Goal: Transaction & Acquisition: Purchase product/service

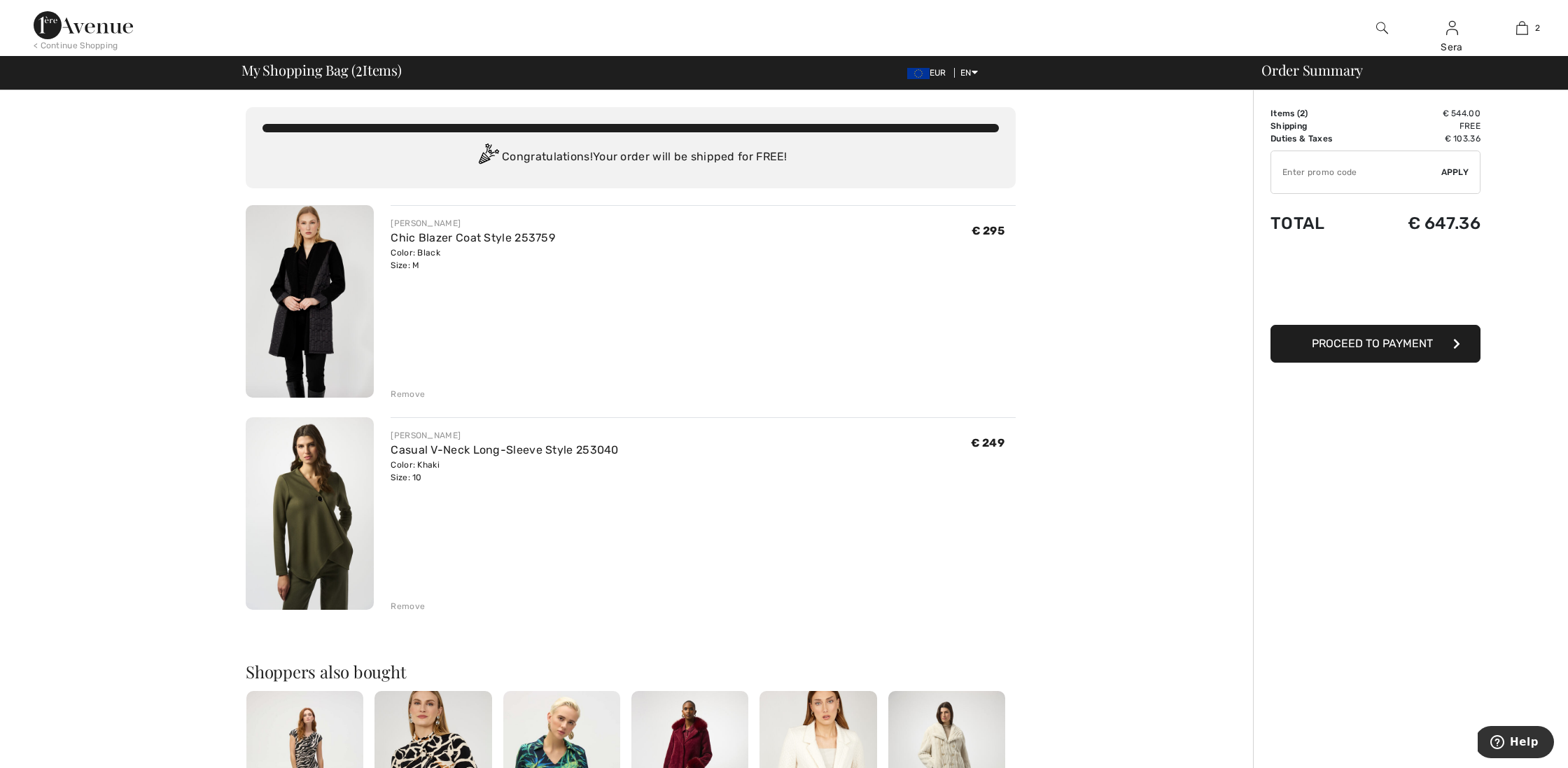
click at [1306, 168] on input "TEXT" at bounding box center [1356, 172] width 170 height 42
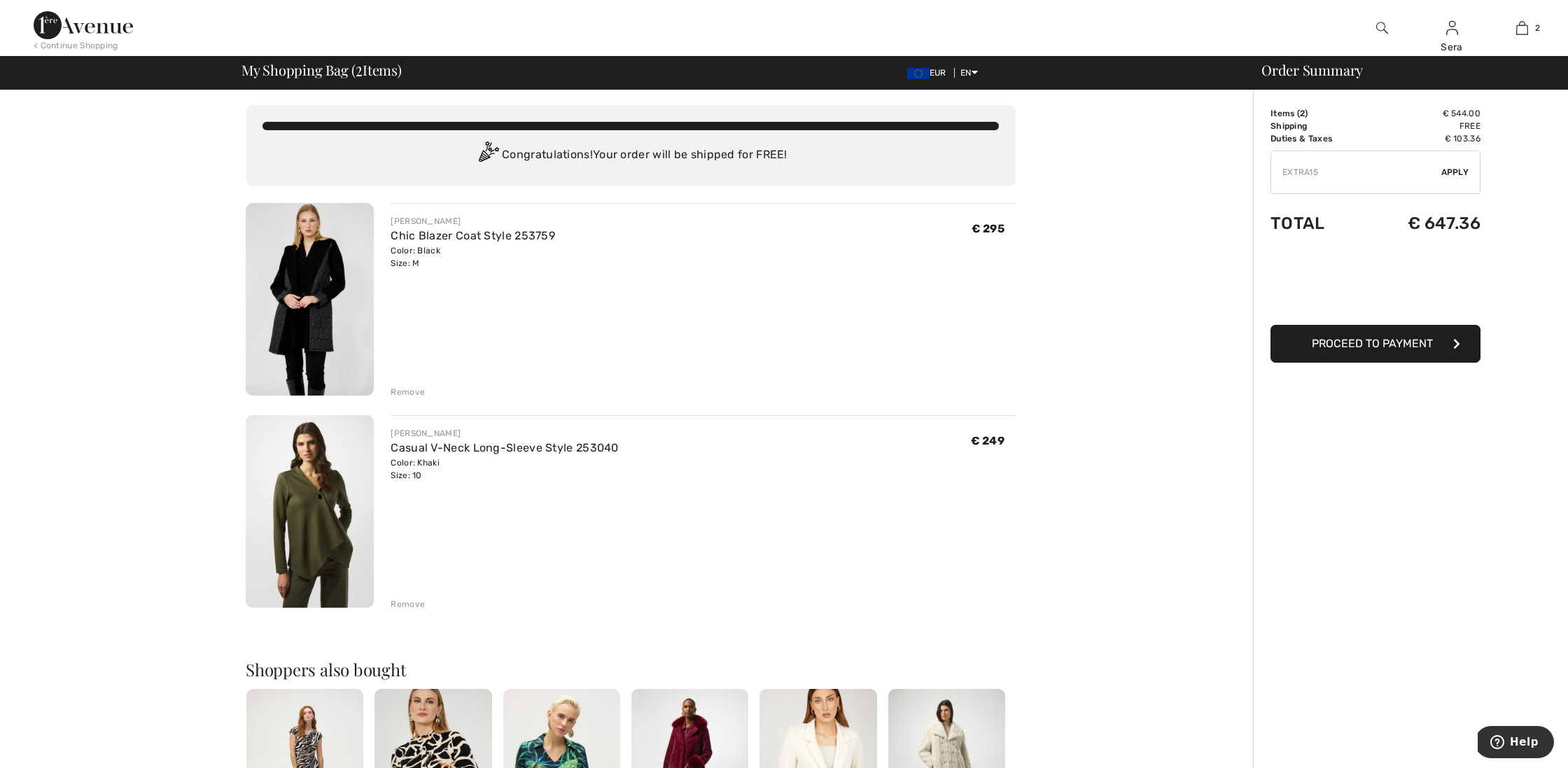
type input "EXTRA15"
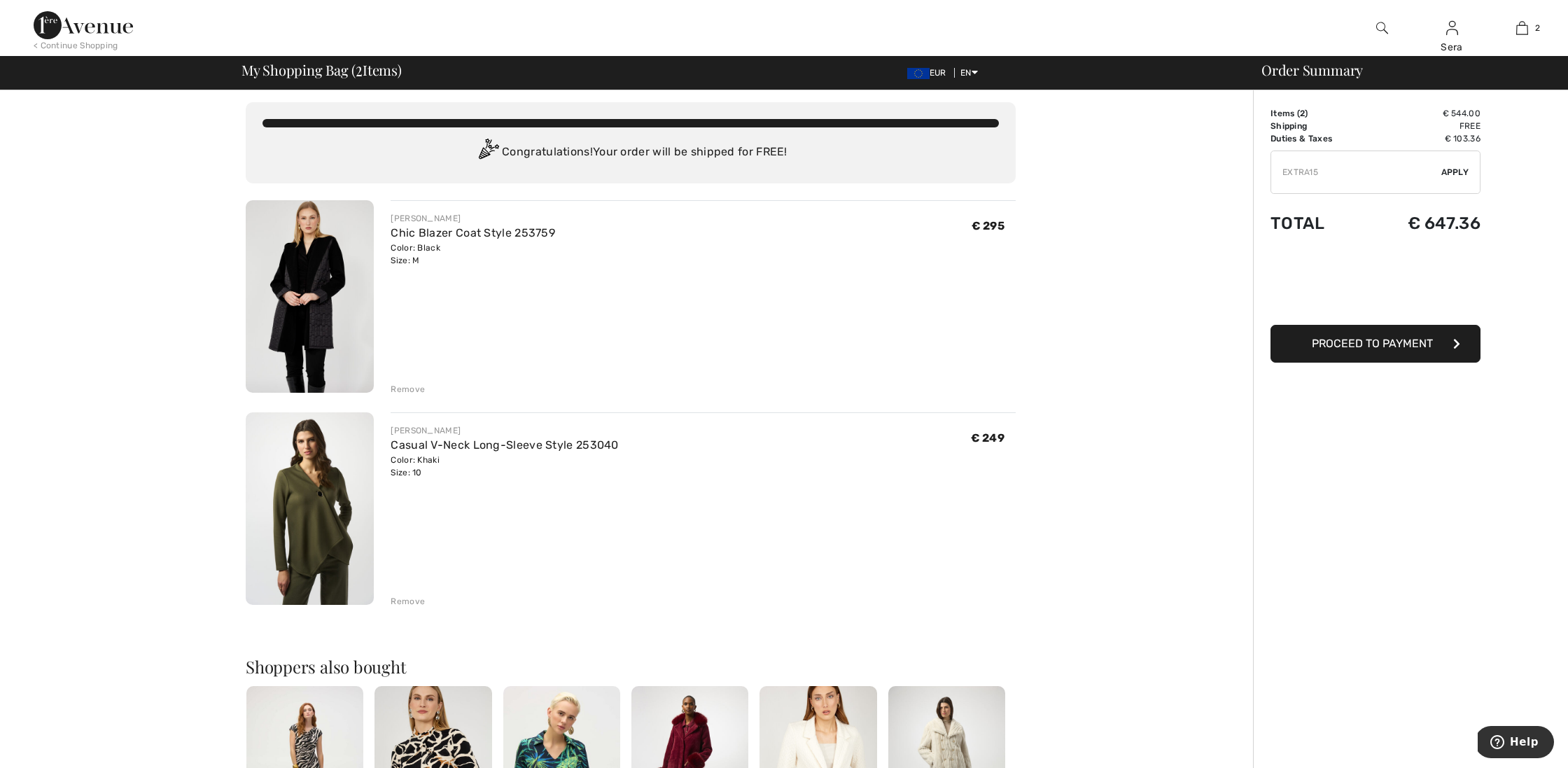
click at [1457, 168] on span "Apply" at bounding box center [1456, 172] width 28 height 13
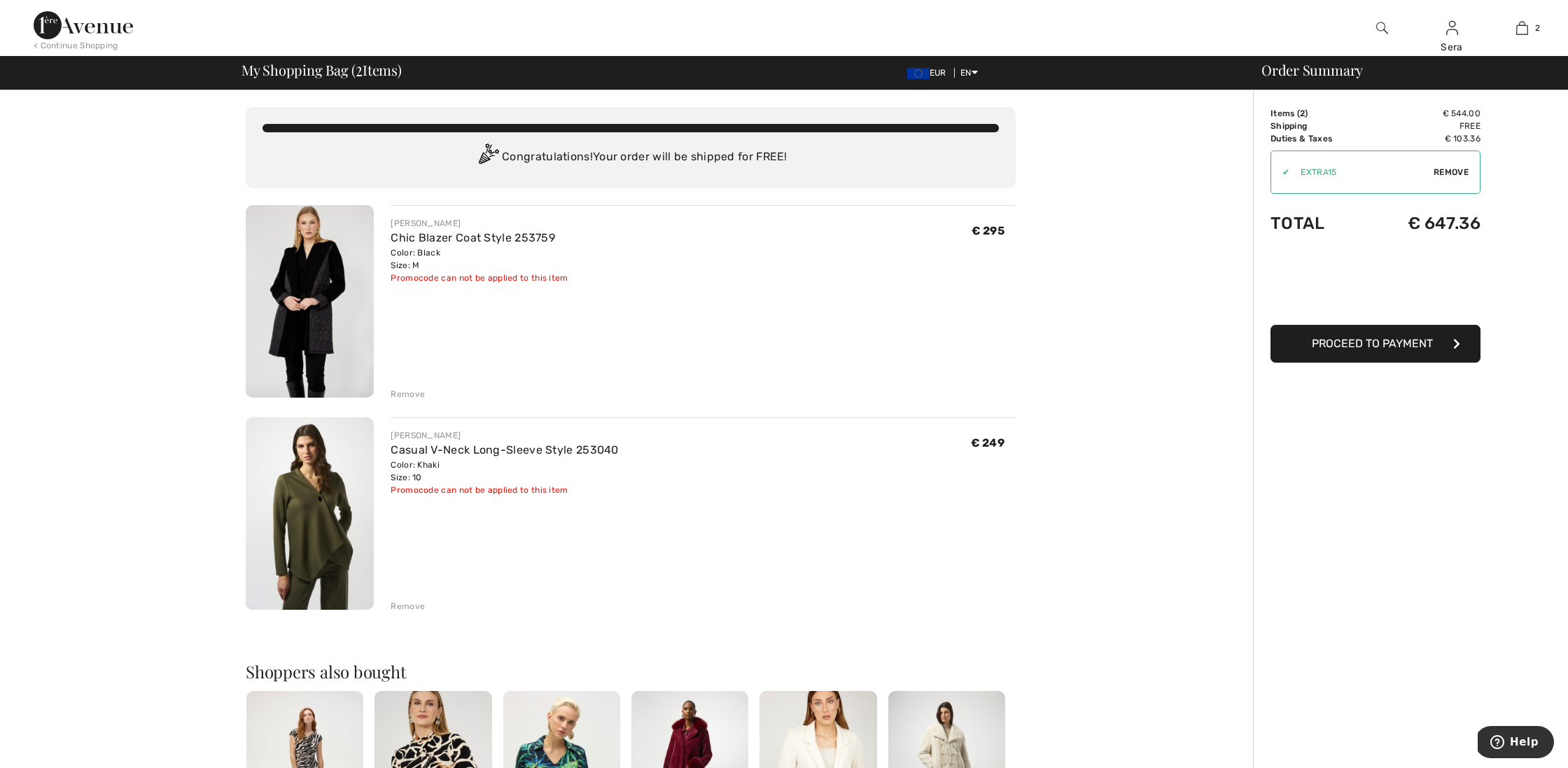
click at [409, 607] on div "Remove" at bounding box center [407, 606] width 34 height 13
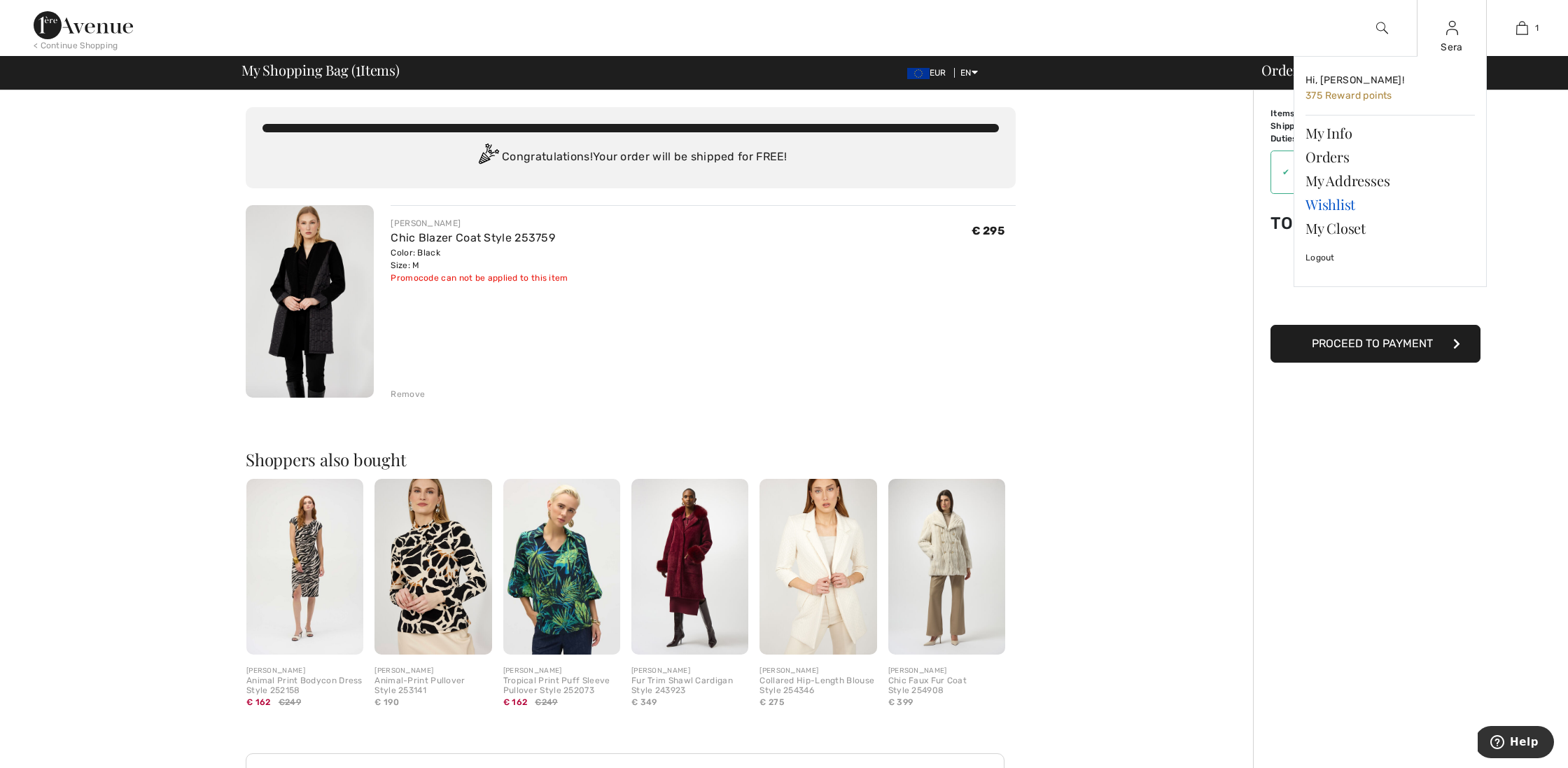
click at [1330, 204] on link "Wishlist" at bounding box center [1390, 204] width 170 height 23
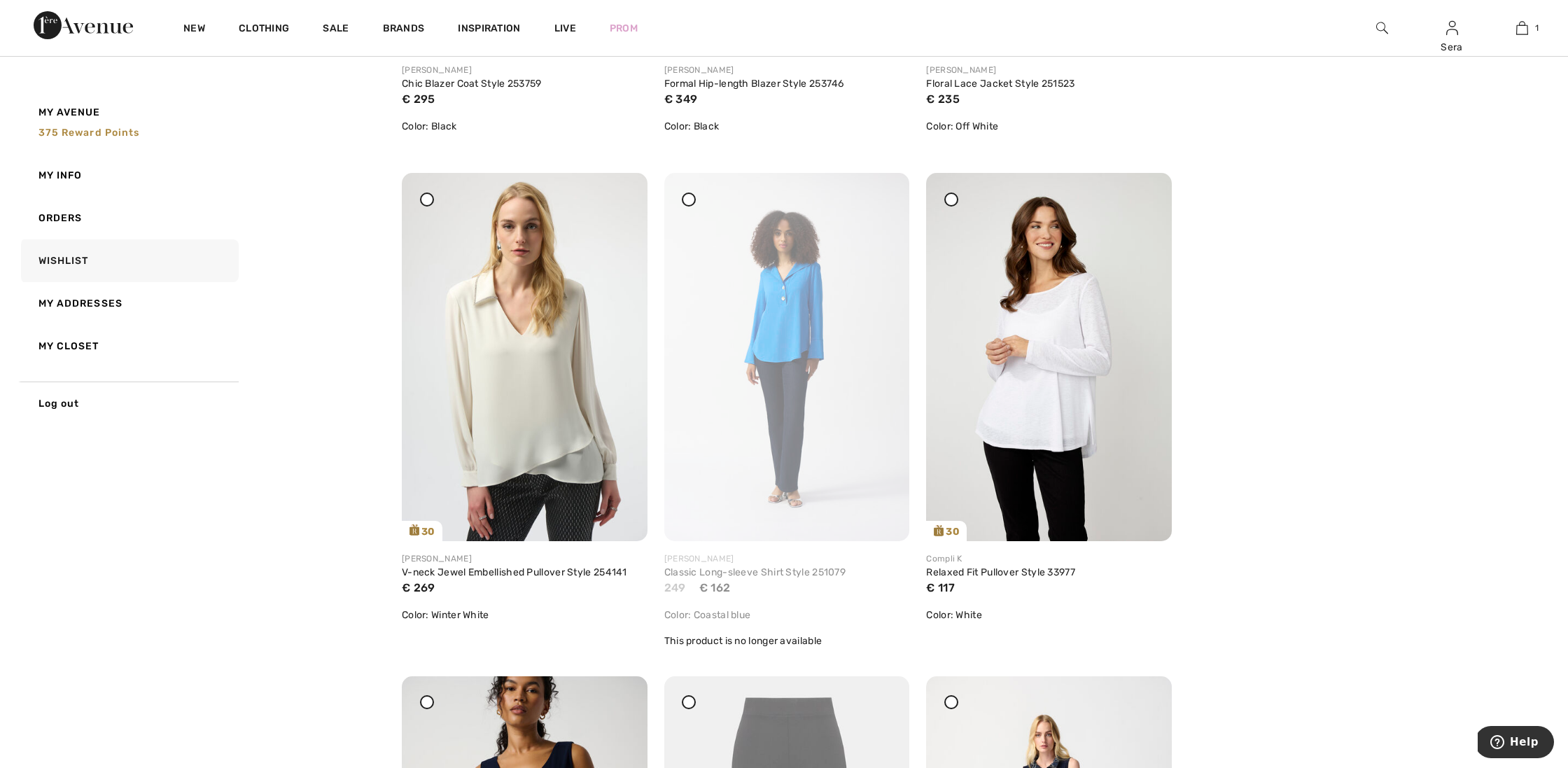
scroll to position [1552, 0]
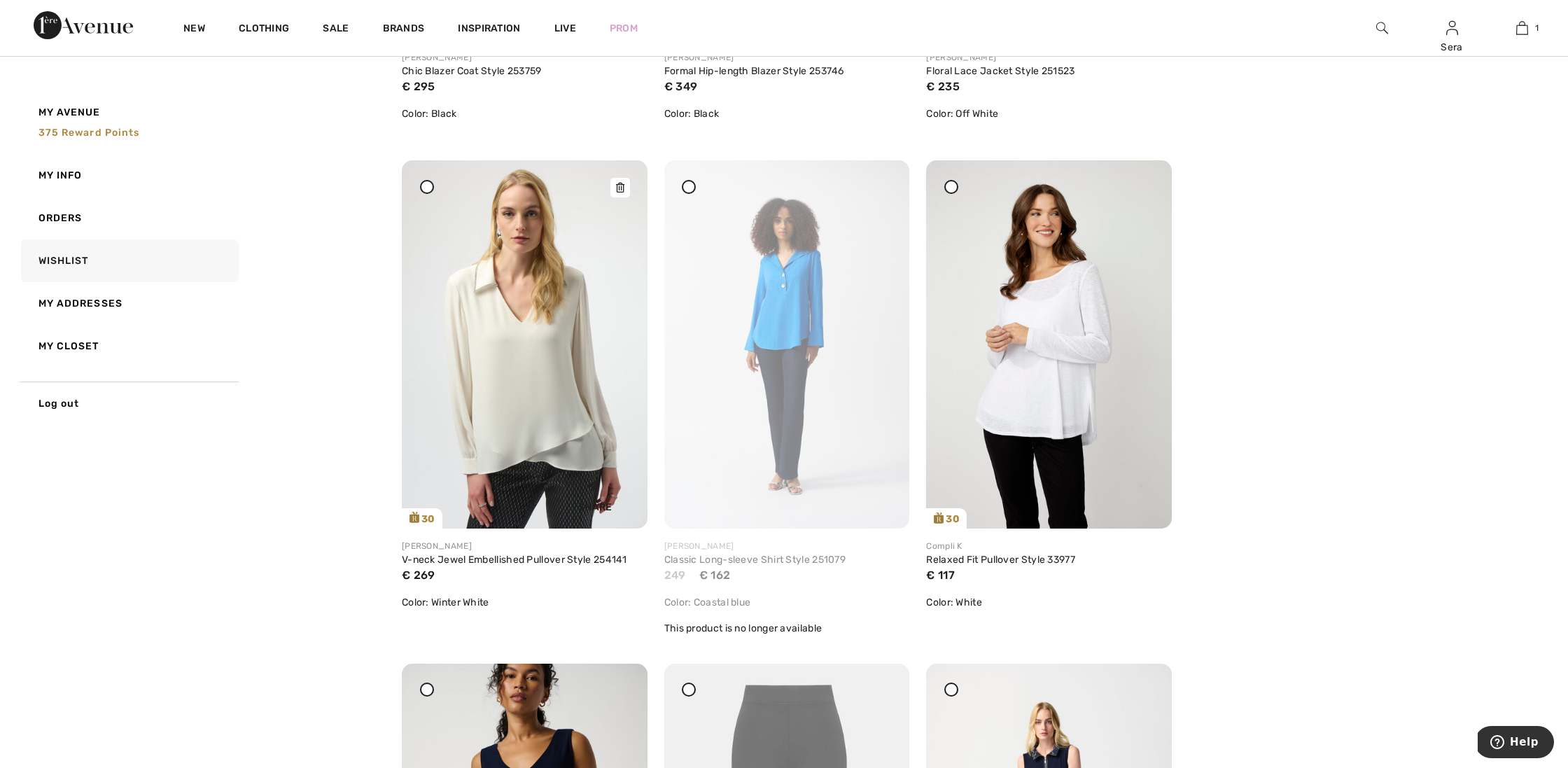
click at [617, 184] on icon at bounding box center [620, 187] width 9 height 10
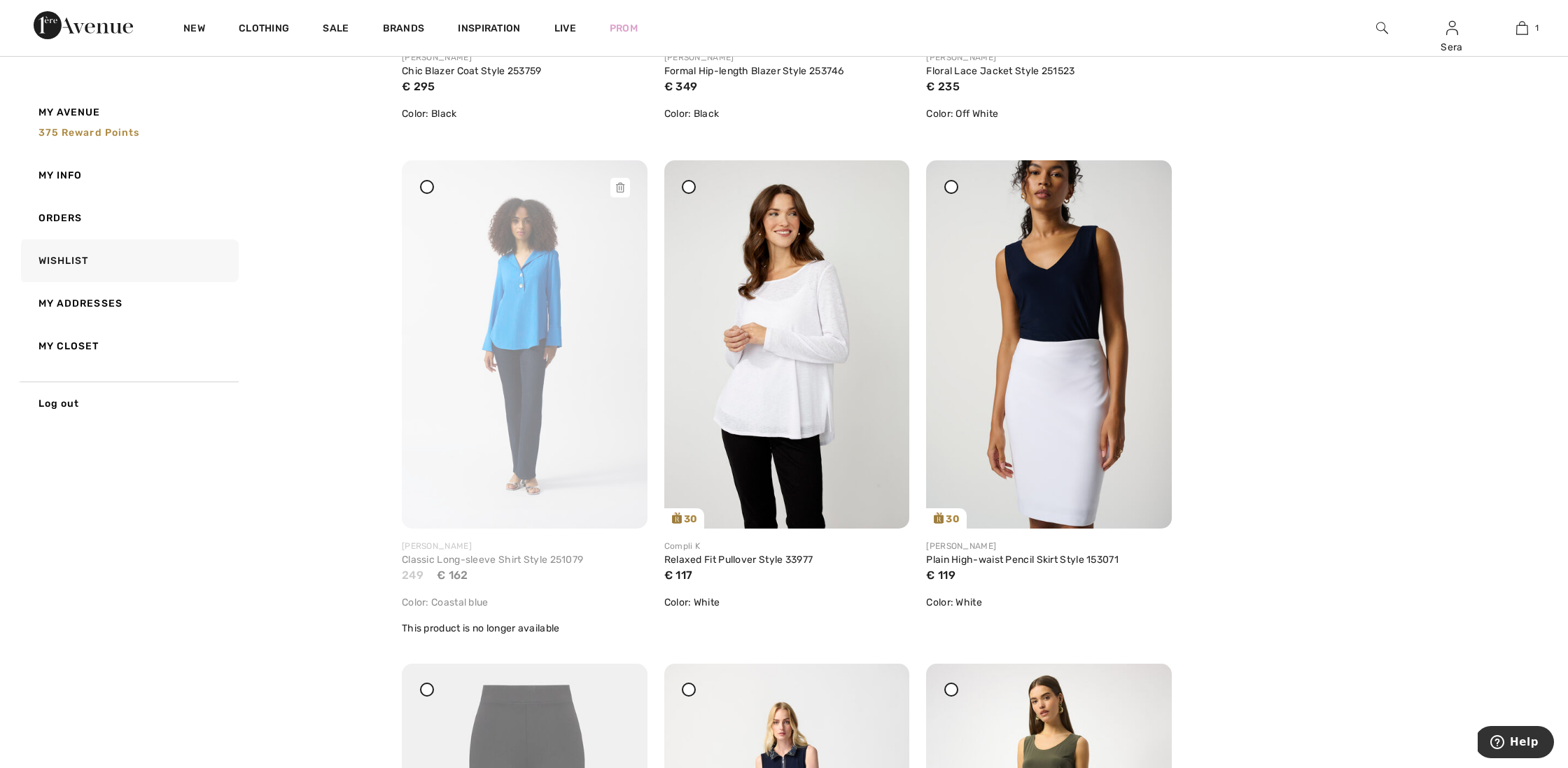
click at [622, 182] on div at bounding box center [621, 187] width 20 height 20
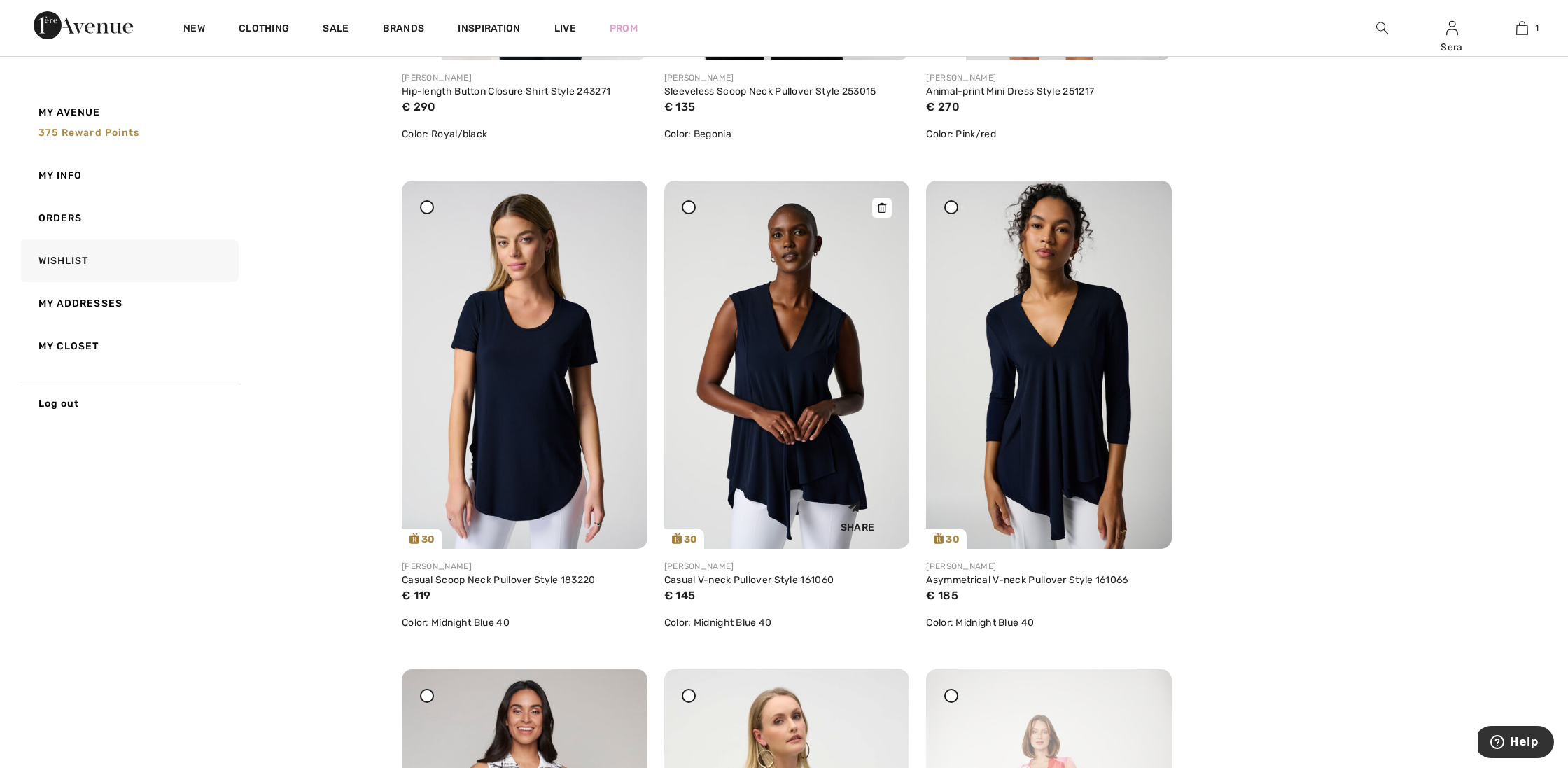
scroll to position [2999, 0]
click at [884, 205] on icon at bounding box center [882, 207] width 9 height 10
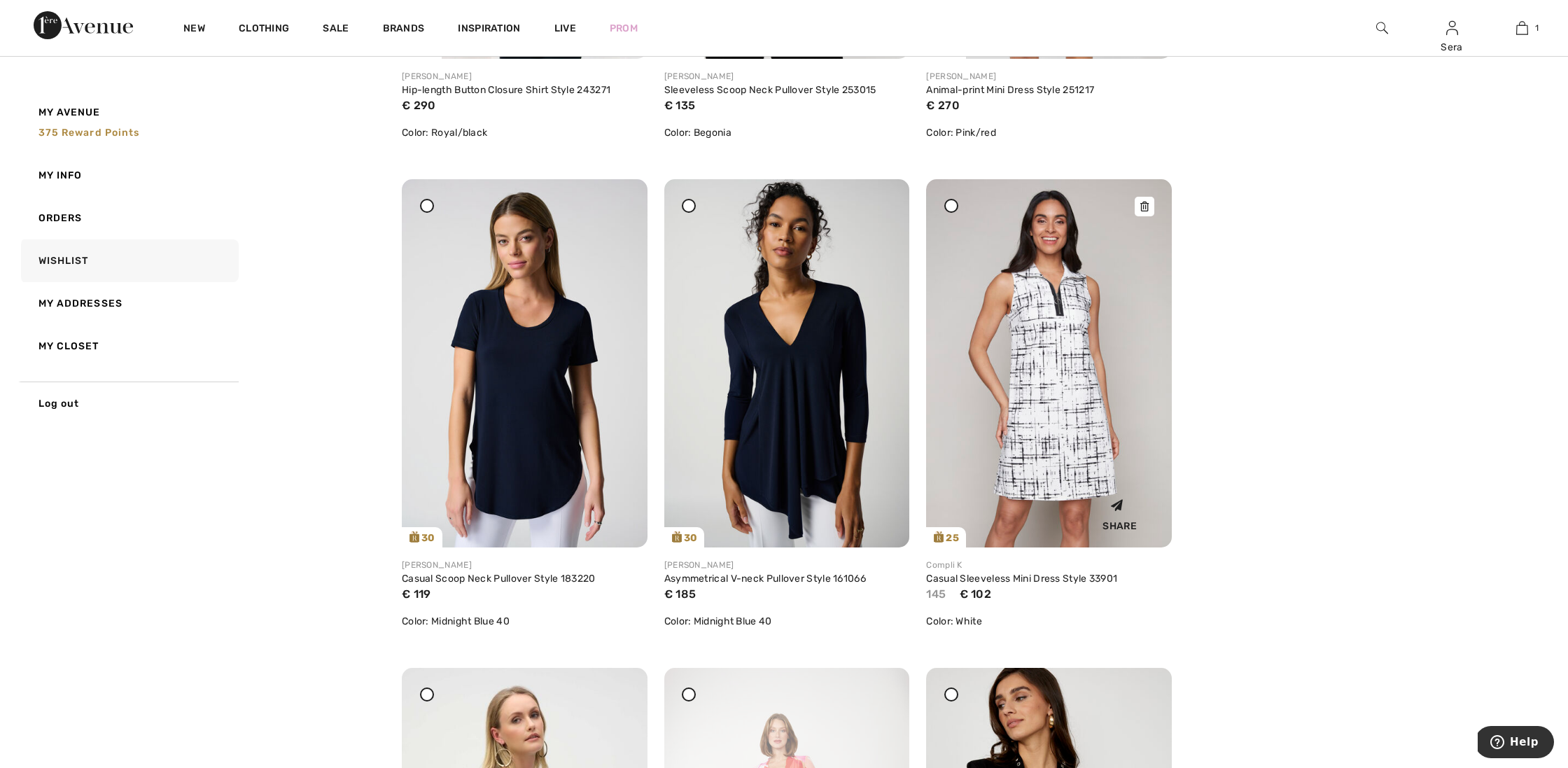
click at [1148, 206] on icon at bounding box center [1145, 207] width 9 height 10
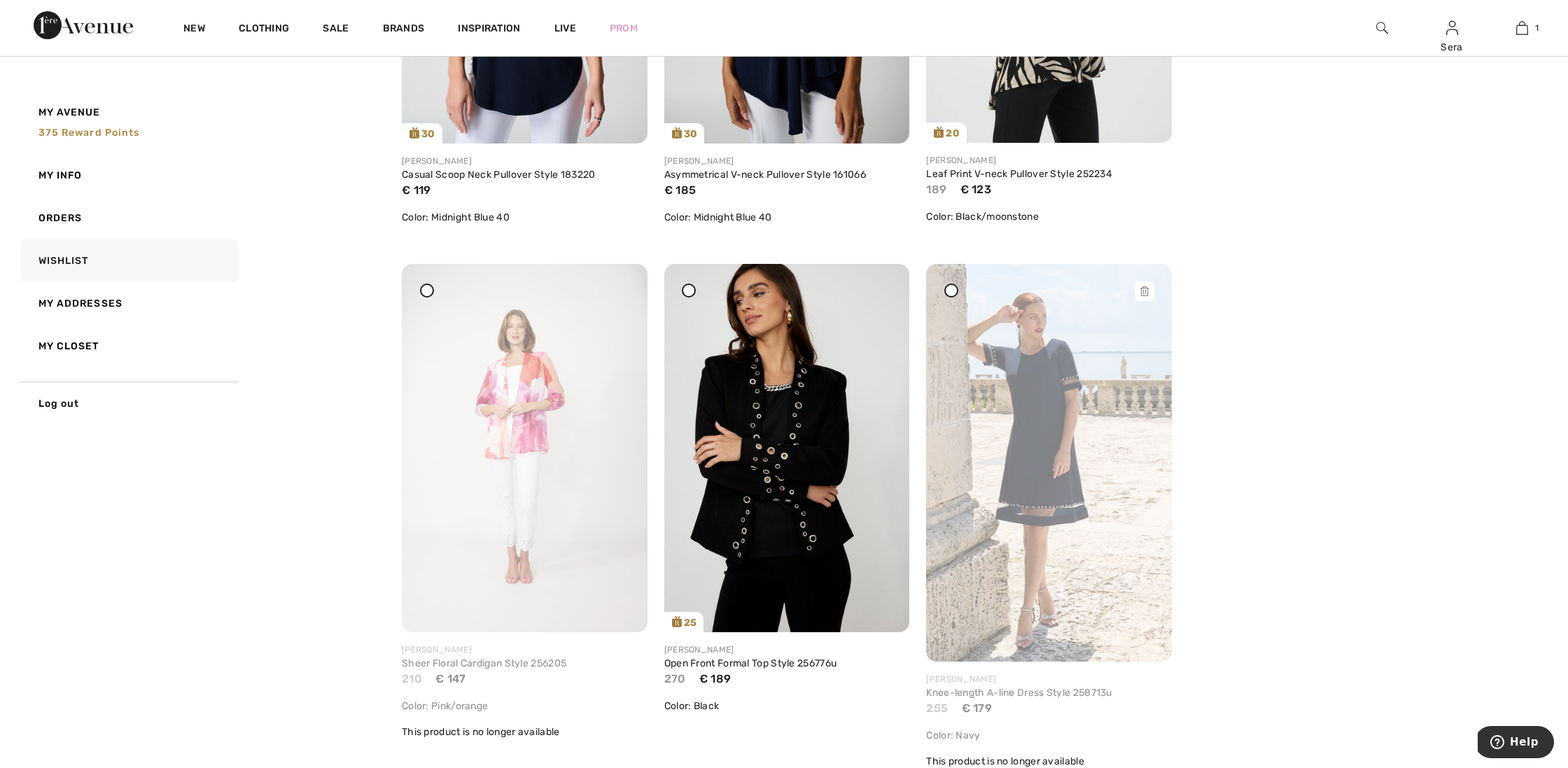
scroll to position [3391, 0]
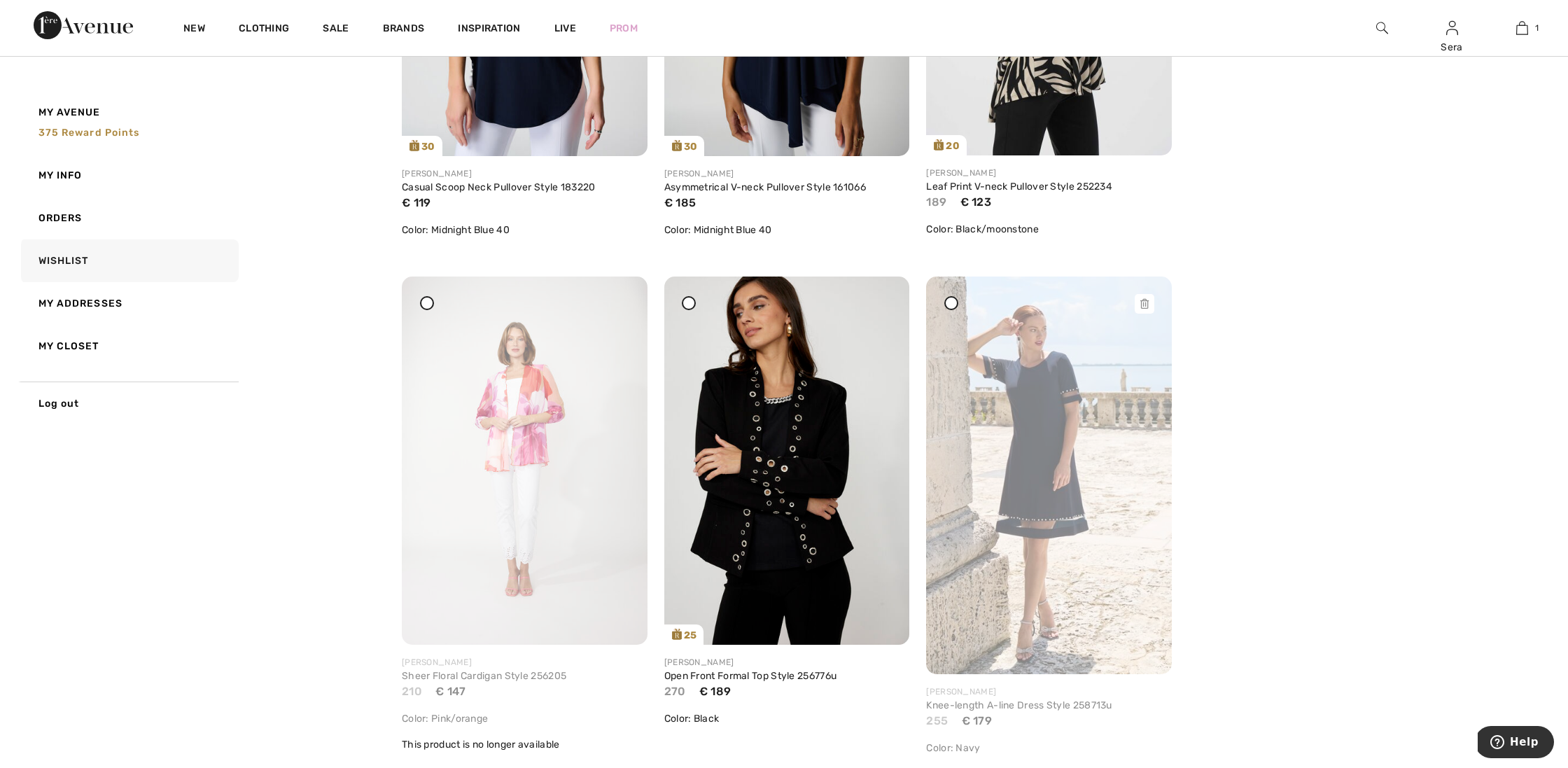
click at [1146, 301] on icon at bounding box center [1145, 303] width 9 height 10
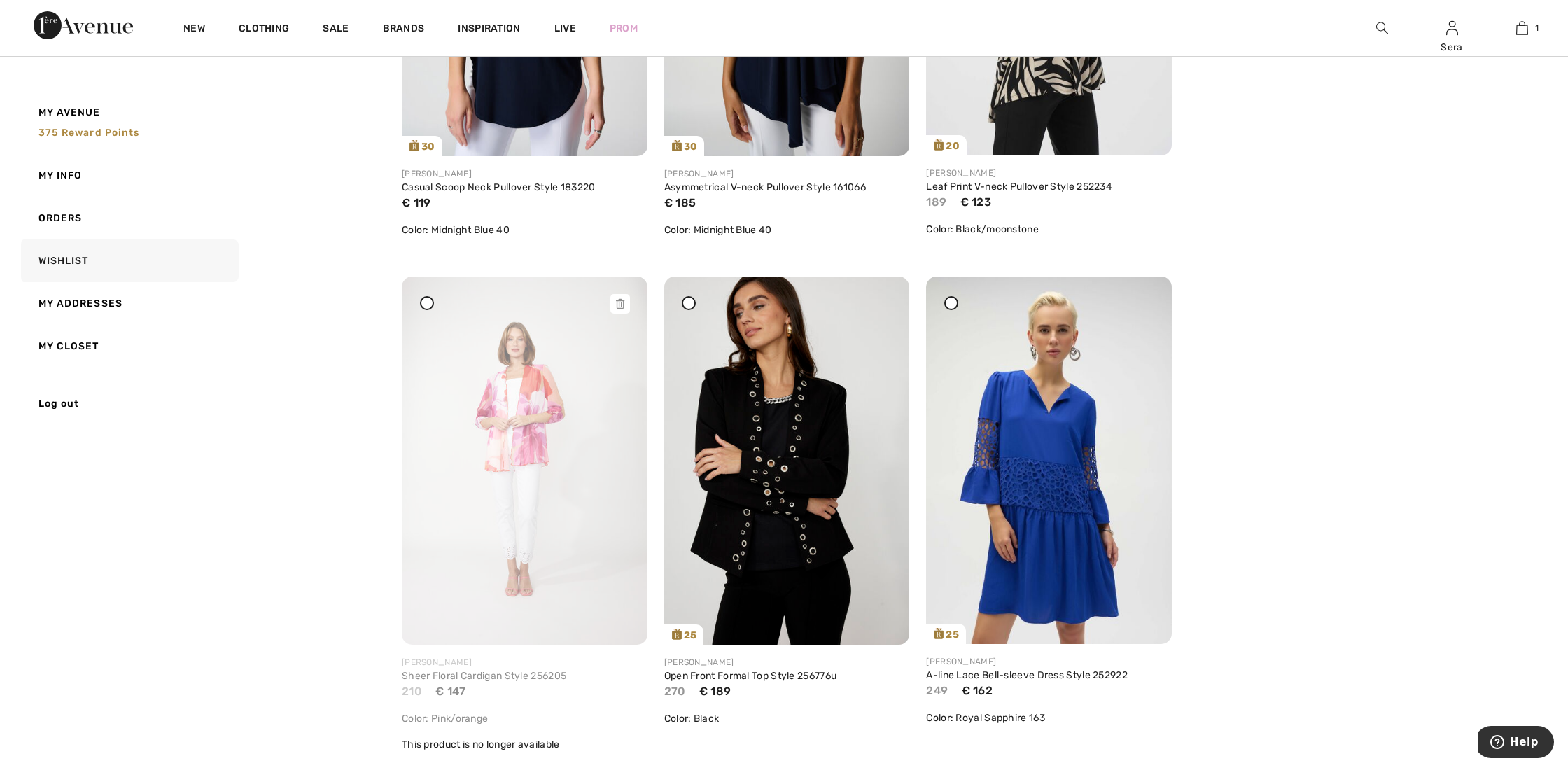
click at [620, 303] on icon at bounding box center [620, 303] width 9 height 10
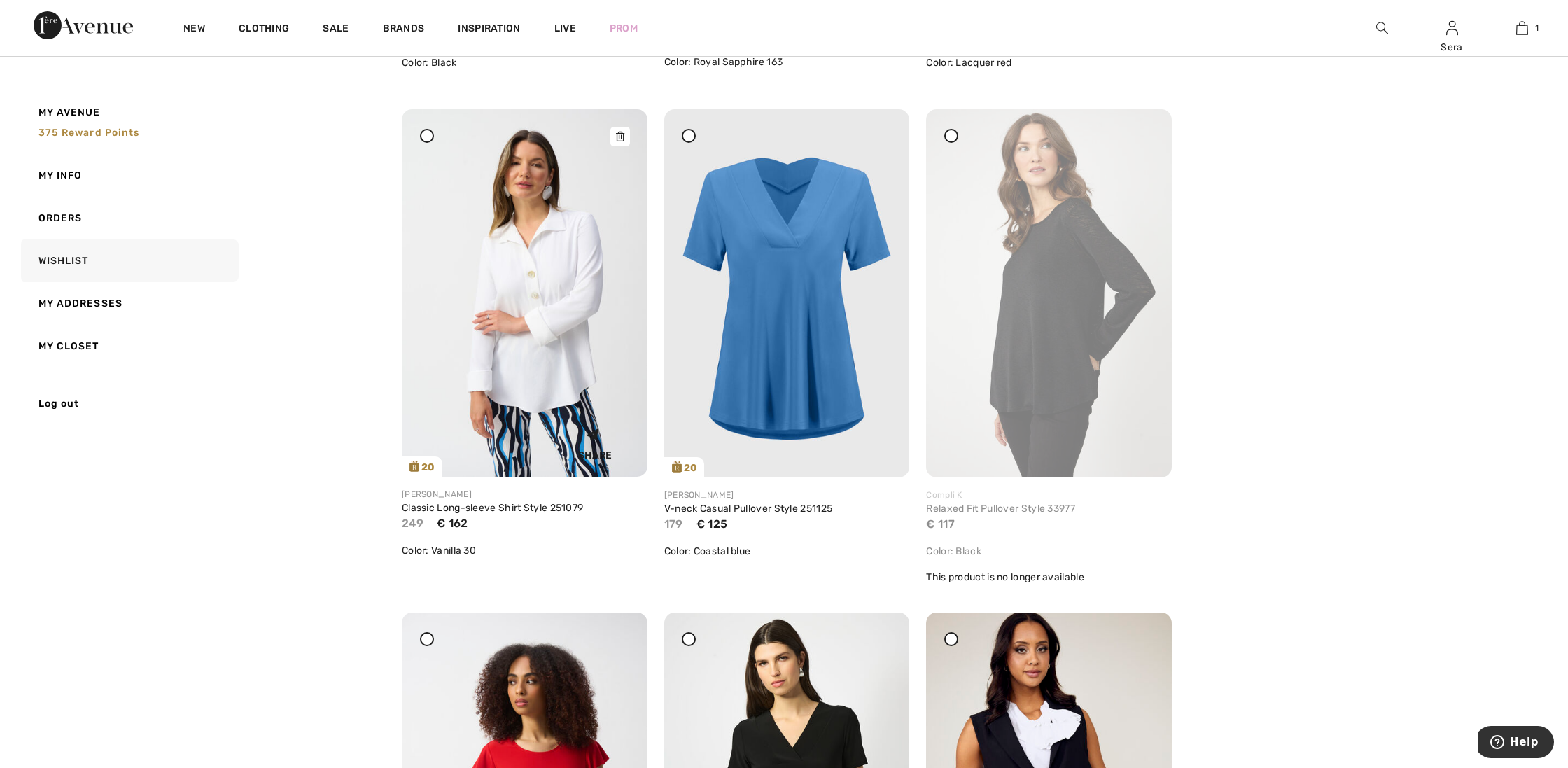
scroll to position [4048, 0]
click at [1146, 133] on icon at bounding box center [1145, 136] width 9 height 10
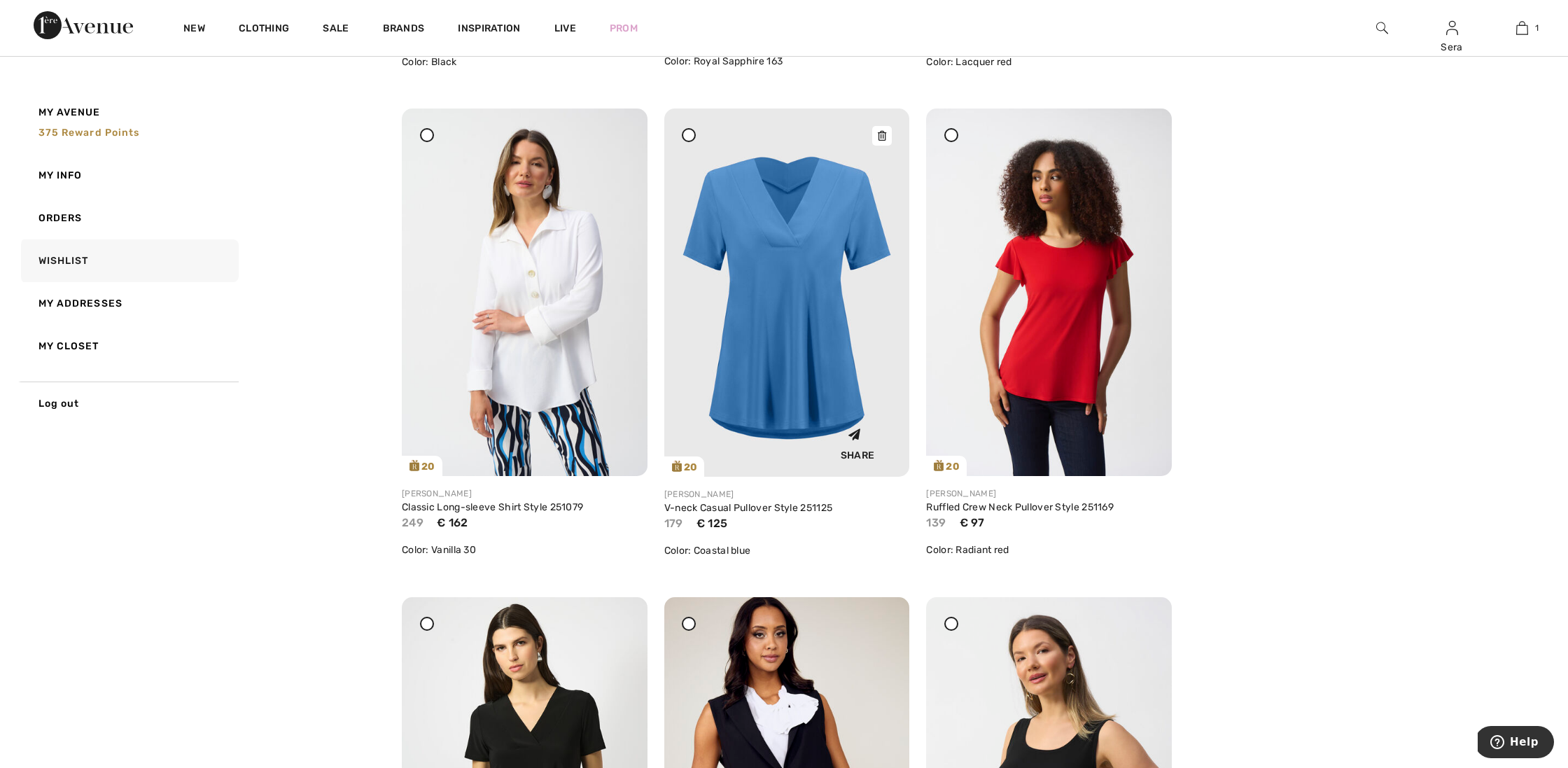
click at [883, 133] on icon at bounding box center [882, 136] width 9 height 10
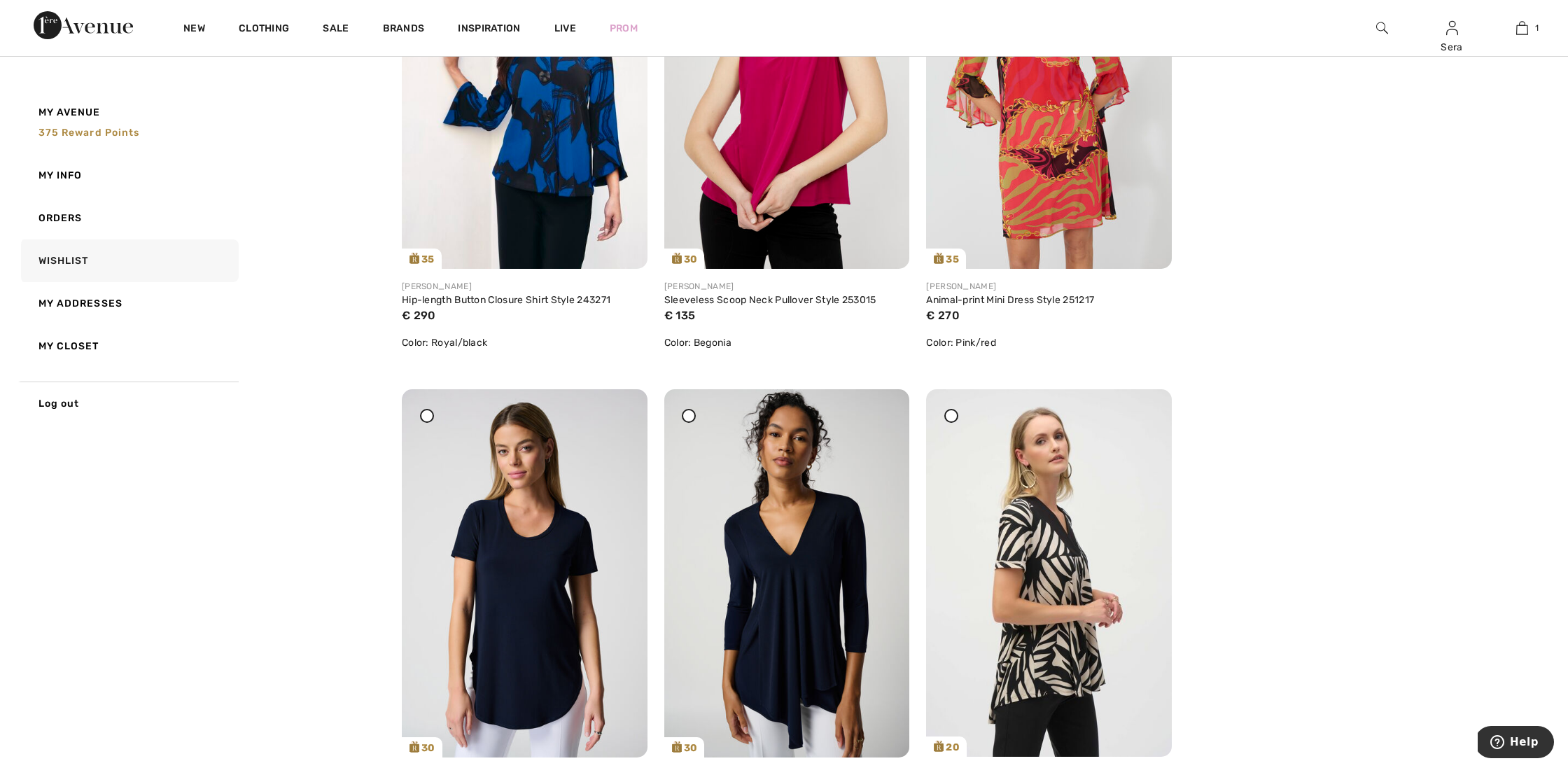
scroll to position [2778, 0]
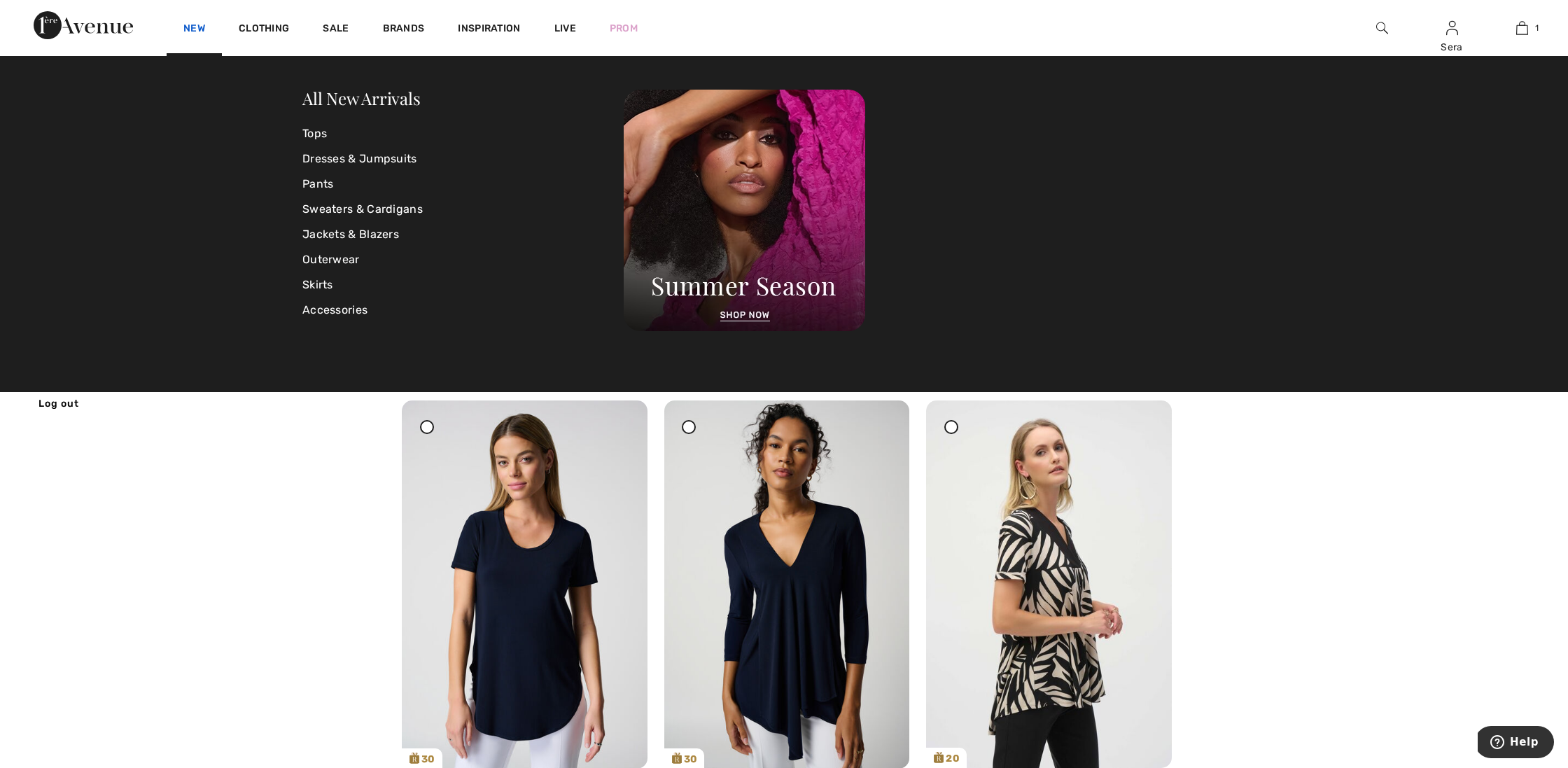
click at [195, 22] on link "New" at bounding box center [194, 29] width 21 height 15
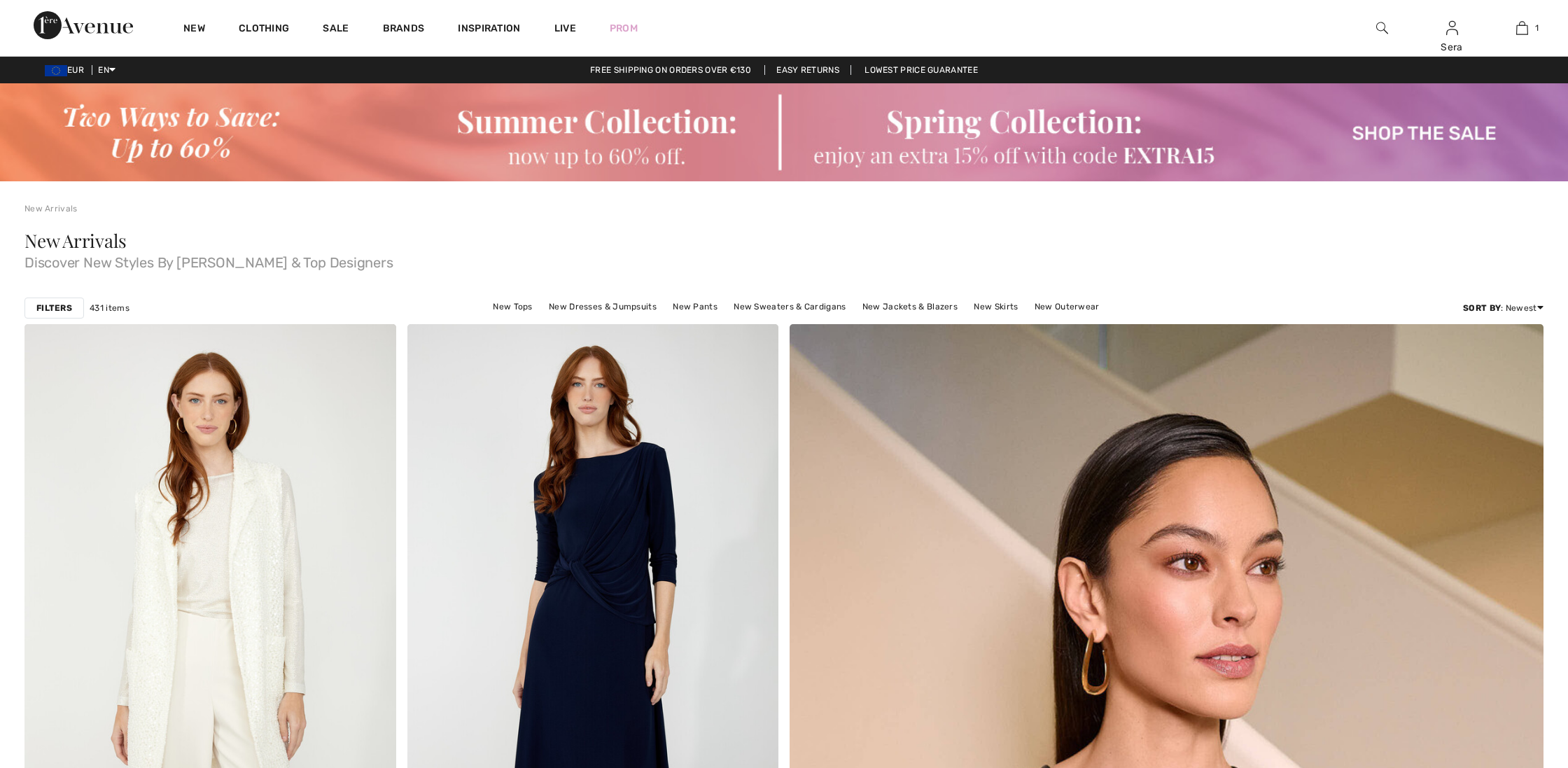
checkbox input "true"
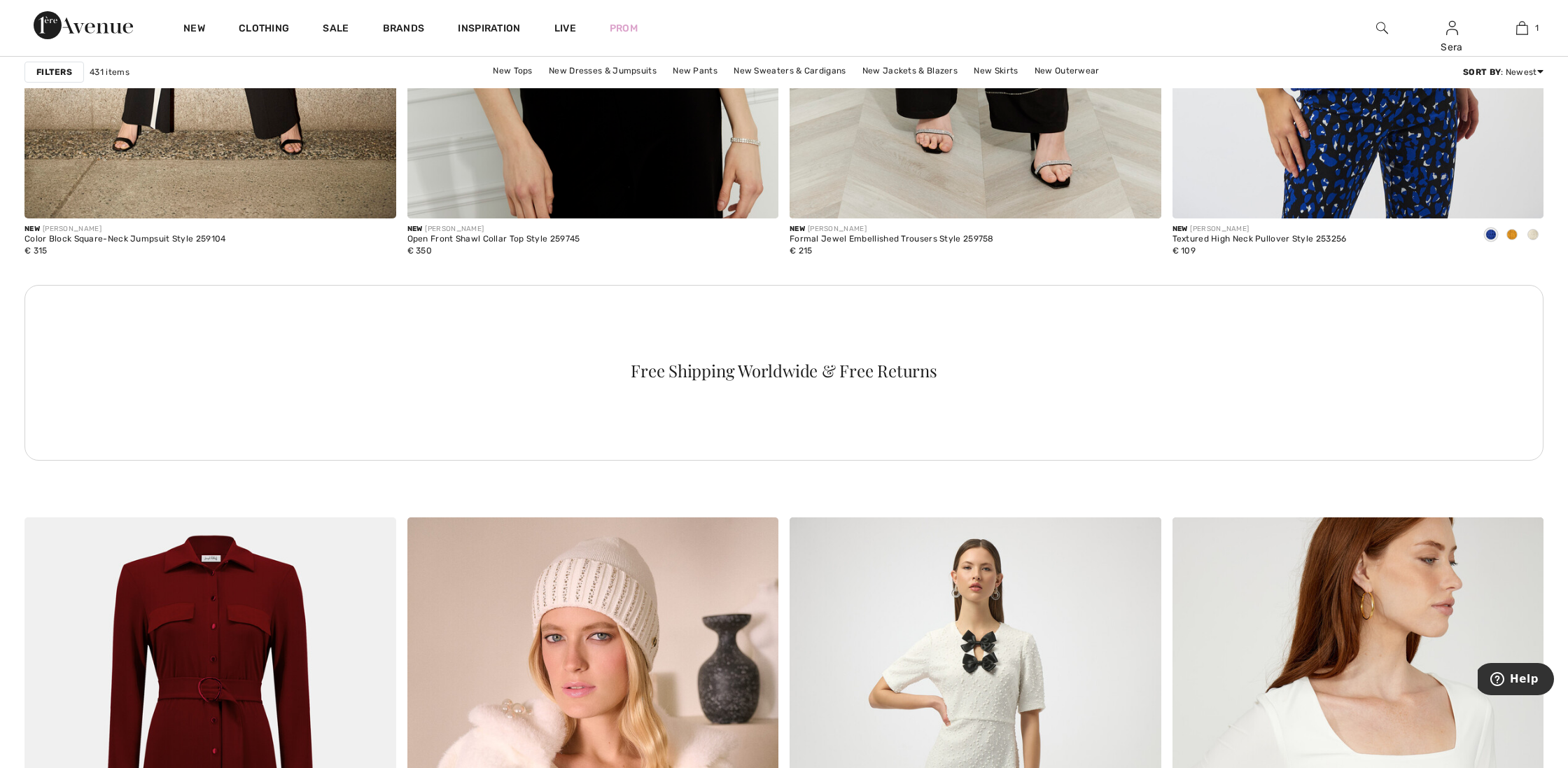
scroll to position [2540, 0]
